Goal: Check status: Check status

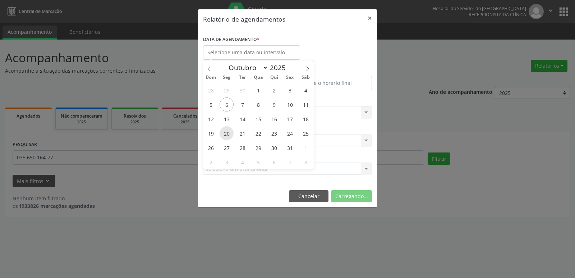
click at [230, 135] on span "20" at bounding box center [227, 133] width 14 height 14
click at [227, 135] on div "Selecione uma clínica Hse Nenhum resultado encontrado para: " " Não há nenhuma …" at bounding box center [287, 141] width 169 height 12
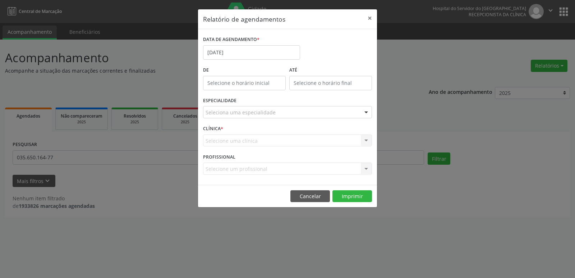
click at [371, 112] on div at bounding box center [366, 112] width 11 height 12
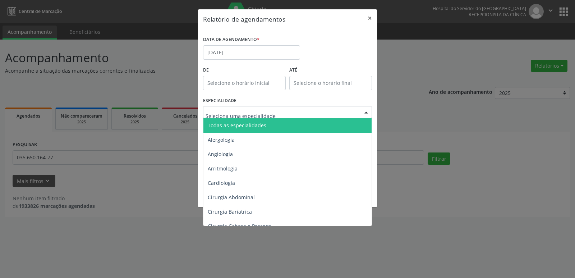
click at [321, 124] on span "Todas as especialidades" at bounding box center [288, 125] width 169 height 14
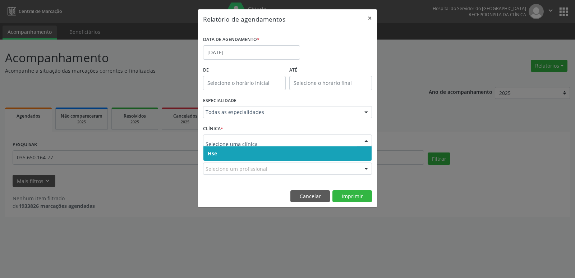
click at [366, 140] on div at bounding box center [366, 141] width 11 height 12
click at [299, 156] on span "Hse" at bounding box center [288, 153] width 168 height 14
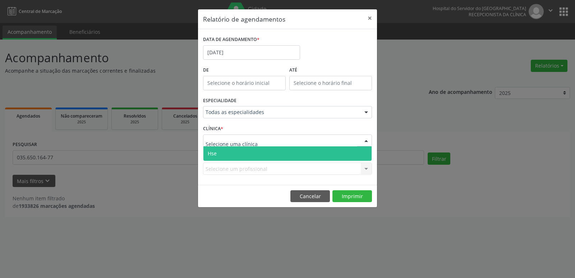
drag, startPoint x: 365, startPoint y: 140, endPoint x: 330, endPoint y: 146, distance: 35.4
click at [365, 140] on div at bounding box center [366, 141] width 11 height 12
click at [258, 154] on span "Hse" at bounding box center [288, 153] width 168 height 14
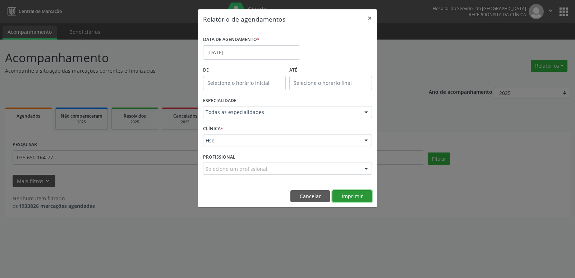
click at [342, 196] on button "Imprimir" at bounding box center [353, 196] width 40 height 12
click at [370, 112] on div at bounding box center [366, 112] width 11 height 12
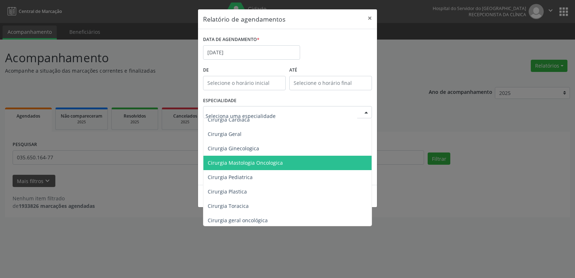
scroll to position [144, 0]
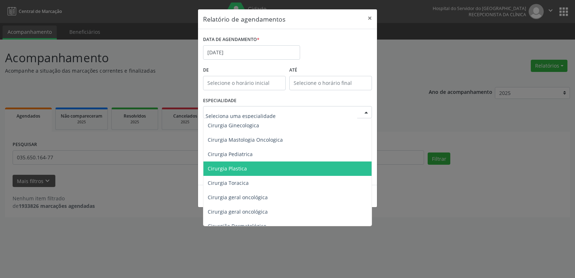
click at [242, 170] on span "Cirurgia Plastica" at bounding box center [227, 168] width 39 height 7
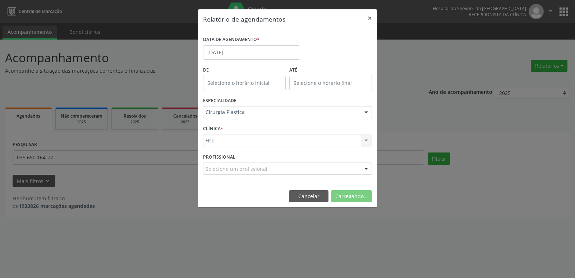
click at [365, 142] on div "Hse Hse Nenhum resultado encontrado para: " " Não há nenhuma opção para ser exi…" at bounding box center [287, 141] width 169 height 12
click at [365, 142] on div at bounding box center [366, 141] width 11 height 12
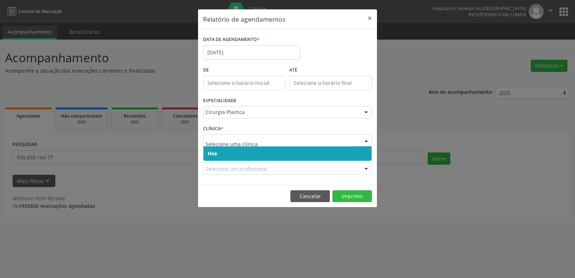
click at [309, 152] on span "Hse" at bounding box center [288, 153] width 168 height 14
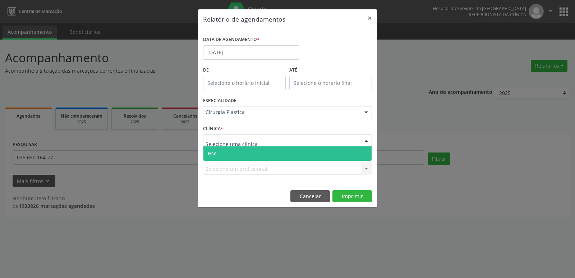
drag, startPoint x: 363, startPoint y: 142, endPoint x: 359, endPoint y: 142, distance: 4.0
click at [363, 142] on div at bounding box center [366, 141] width 11 height 12
click at [300, 156] on span "Hse" at bounding box center [288, 153] width 168 height 14
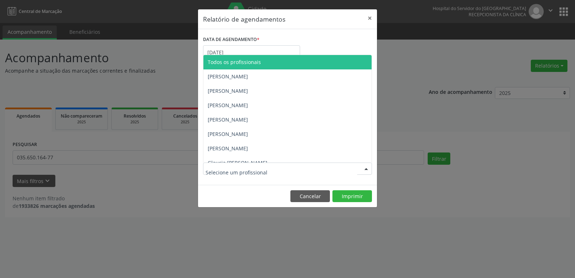
click at [367, 169] on div at bounding box center [366, 169] width 11 height 12
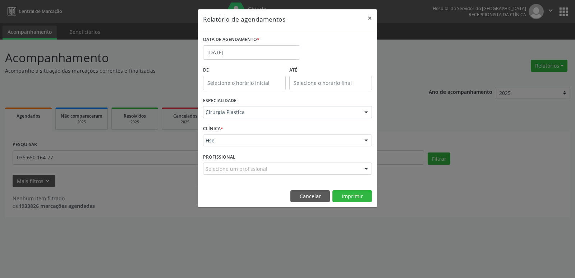
click at [367, 169] on div at bounding box center [366, 169] width 11 height 12
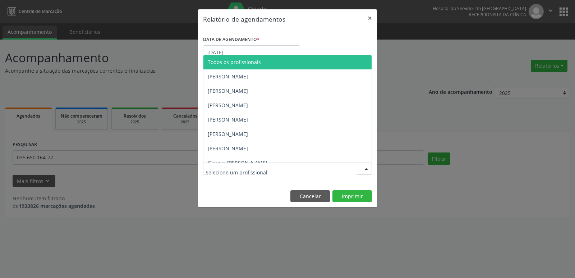
click at [367, 169] on div at bounding box center [366, 169] width 11 height 12
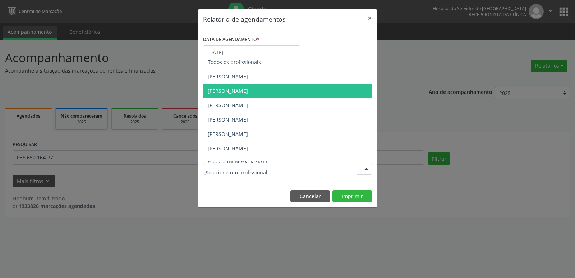
click at [289, 92] on span "[PERSON_NAME]" at bounding box center [288, 91] width 168 height 14
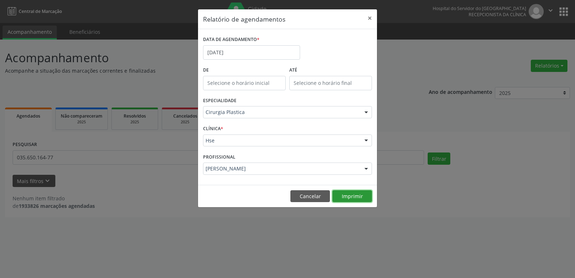
click at [344, 196] on button "Imprimir" at bounding box center [353, 196] width 40 height 12
